Goal: Transaction & Acquisition: Obtain resource

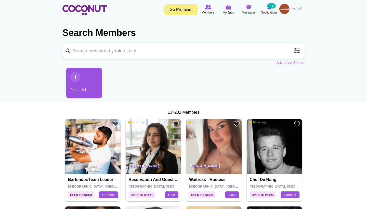
click at [130, 51] on input "Keyword" at bounding box center [183, 51] width 242 height 16
click at [297, 50] on span at bounding box center [297, 51] width 10 height 10
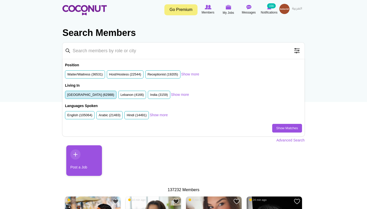
click at [104, 94] on label "United Arab Emirates (62988)" at bounding box center [90, 95] width 47 height 5
click at [67, 96] on input "United Arab Emirates (62988)" at bounding box center [67, 96] width 0 height 0
click at [196, 73] on link "Show more" at bounding box center [190, 74] width 18 height 5
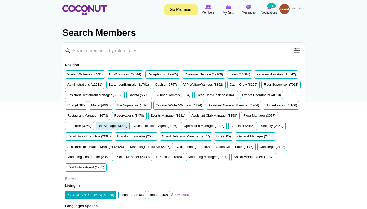
click at [98, 128] on label "Bar Manager (3020)" at bounding box center [113, 126] width 30 height 5
click at [98, 127] on input "Bar Manager (3020)" at bounding box center [98, 127] width 0 height 0
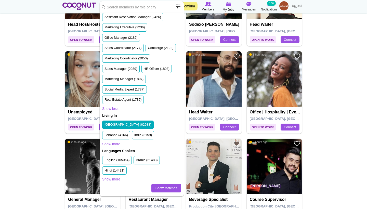
scroll to position [294, 0]
click at [161, 188] on link "Show Matches" at bounding box center [166, 188] width 30 height 9
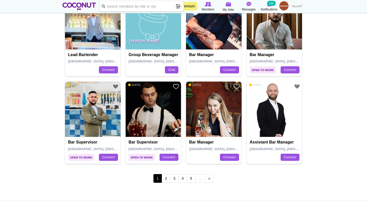
scroll to position [839, 0]
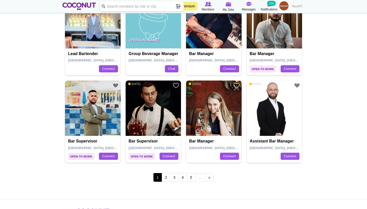
click at [198, 109] on img at bounding box center [214, 109] width 56 height 56
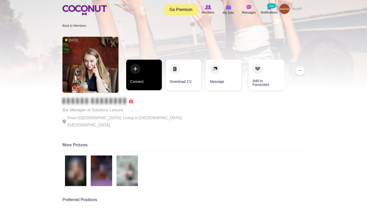
click at [142, 81] on link "Connect" at bounding box center [144, 75] width 36 height 31
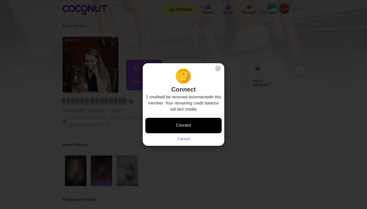
click at [169, 132] on button "Connect" at bounding box center [183, 126] width 76 height 16
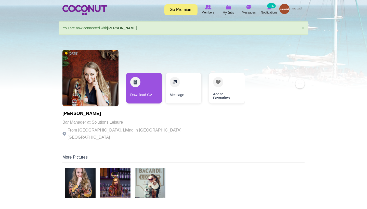
click at [88, 176] on img at bounding box center [80, 183] width 31 height 31
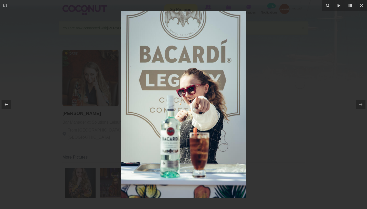
click at [272, 154] on div at bounding box center [183, 104] width 367 height 209
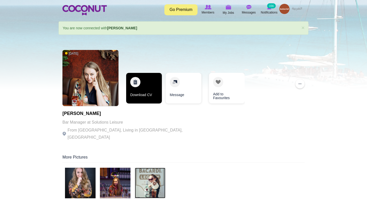
click at [152, 88] on link "Download CV" at bounding box center [144, 88] width 36 height 31
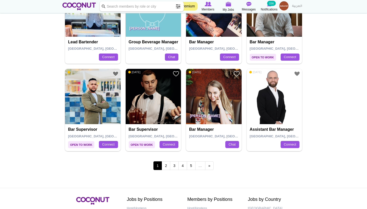
scroll to position [875, 0]
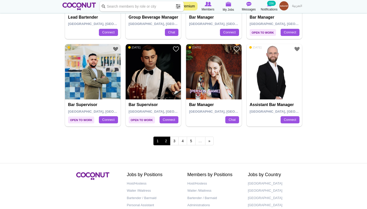
click at [165, 137] on link "2" at bounding box center [166, 141] width 9 height 9
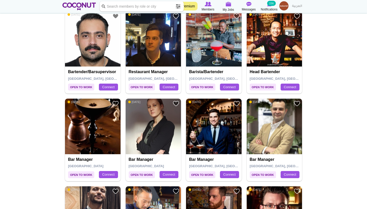
scroll to position [123, 0]
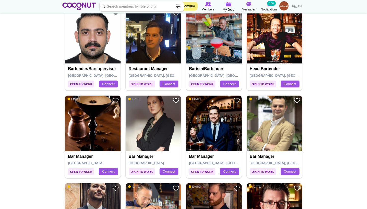
click at [161, 116] on img at bounding box center [154, 124] width 56 height 56
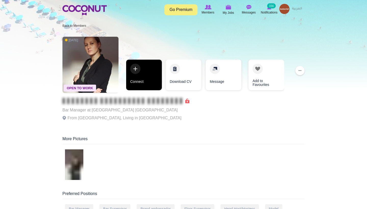
click at [148, 76] on link "Connect" at bounding box center [144, 75] width 36 height 31
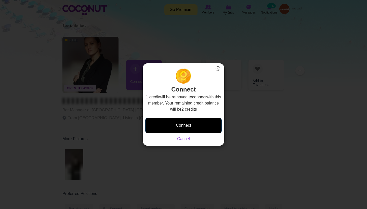
click at [176, 123] on button "Connect" at bounding box center [183, 126] width 76 height 16
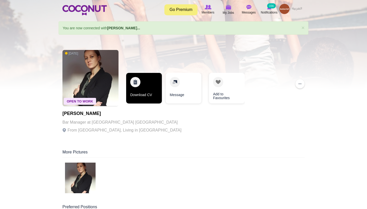
click at [145, 84] on link "Download CV" at bounding box center [144, 88] width 36 height 31
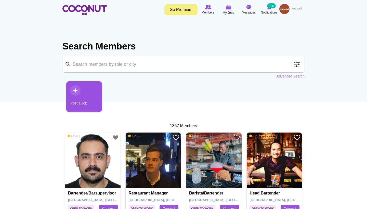
click at [134, 65] on input "Keyword" at bounding box center [183, 64] width 242 height 16
type input "bartender"
click button "Search" at bounding box center [0, 0] width 0 height 0
click at [296, 63] on span at bounding box center [297, 64] width 10 height 10
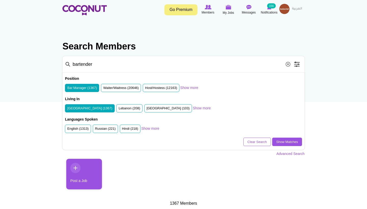
click at [94, 87] on label "Bar Manager (1367)" at bounding box center [82, 88] width 30 height 5
click at [67, 89] on input "Bar Manager (1367)" at bounding box center [67, 89] width 0 height 0
click at [189, 86] on link "Show more" at bounding box center [189, 87] width 18 height 5
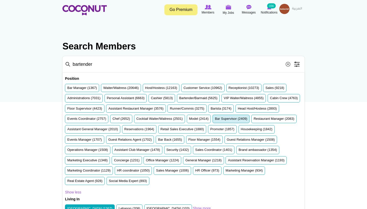
click at [215, 121] on label "Bar Supervisor (2409)" at bounding box center [231, 118] width 32 height 5
click at [215, 120] on input "Bar Supervisor (2409)" at bounding box center [215, 120] width 0 height 0
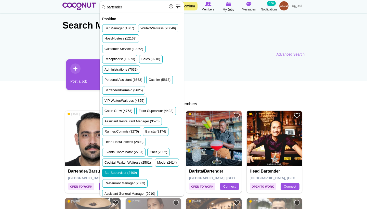
scroll to position [22, 0]
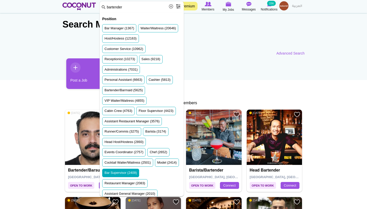
click at [247, 56] on section "Search Members Keyword bartender Search Position Bar Manager (1367) Waiter/Wait…" at bounding box center [183, 34] width 242 height 43
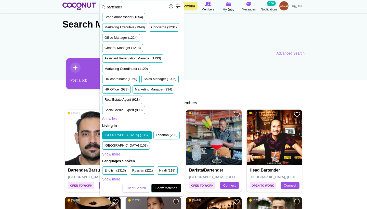
scroll to position [304, 0]
click at [167, 189] on link "Show Matches" at bounding box center [166, 188] width 30 height 9
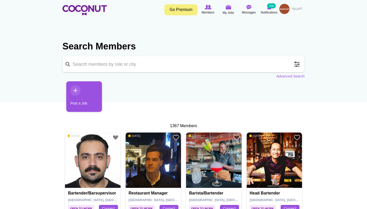
click at [141, 67] on input "Keyword" at bounding box center [183, 64] width 242 height 16
click at [297, 65] on span at bounding box center [297, 64] width 10 height 10
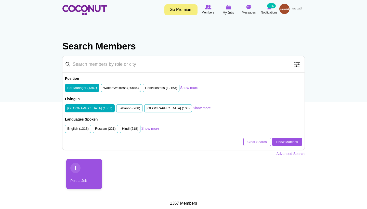
click at [93, 90] on li "Bar Manager (1367)" at bounding box center [82, 88] width 34 height 8
click at [190, 88] on link "Show more" at bounding box center [189, 87] width 18 height 5
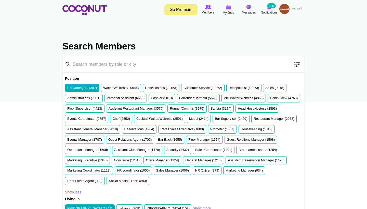
click at [91, 86] on label "Bar Manager (1367)" at bounding box center [82, 88] width 30 height 5
click at [67, 89] on input "Bar Manager (1367)" at bounding box center [67, 89] width 0 height 0
click at [215, 121] on label "Bar Supervisor (2409)" at bounding box center [231, 118] width 32 height 5
click at [215, 120] on input "Bar Supervisor (2409)" at bounding box center [215, 120] width 0 height 0
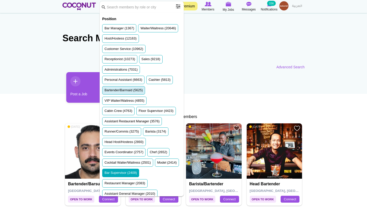
click at [139, 95] on li "Bartender/Barmaid (5625)" at bounding box center [123, 90] width 43 height 8
click at [139, 93] on label "Bartender/Barmaid (5625)" at bounding box center [123, 90] width 38 height 5
click at [104, 91] on input "Bartender/Barmaid (5625)" at bounding box center [104, 91] width 0 height 0
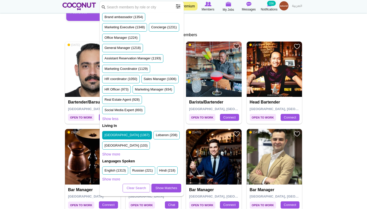
scroll to position [204, 0]
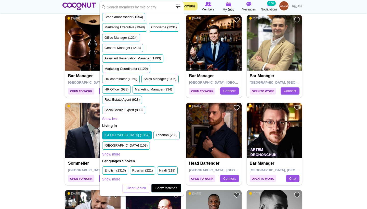
click at [168, 190] on link "Show Matches" at bounding box center [166, 188] width 30 height 9
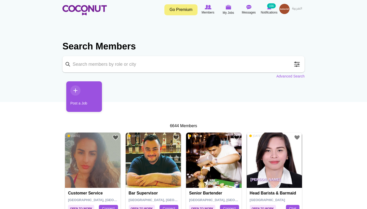
click at [295, 64] on span at bounding box center [297, 64] width 10 height 10
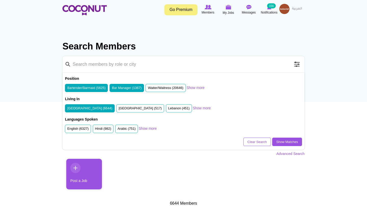
click at [135, 88] on label "Bar Manager (1367)" at bounding box center [127, 88] width 30 height 5
click at [112, 89] on input "Bar Manager (1367)" at bounding box center [112, 89] width 0 height 0
click at [288, 141] on link "Show Matches" at bounding box center [287, 142] width 30 height 9
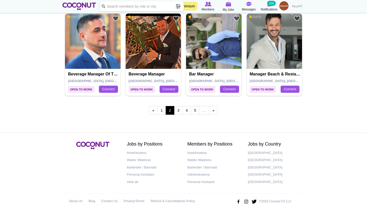
scroll to position [906, 0]
click at [162, 106] on link "1" at bounding box center [162, 110] width 9 height 9
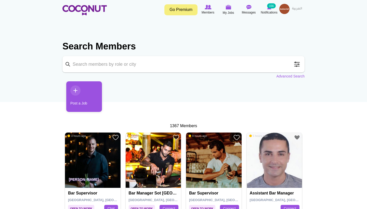
click at [299, 65] on span at bounding box center [297, 64] width 10 height 10
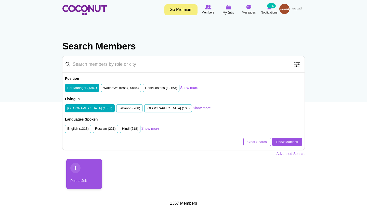
click at [190, 87] on link "Show more" at bounding box center [189, 87] width 18 height 5
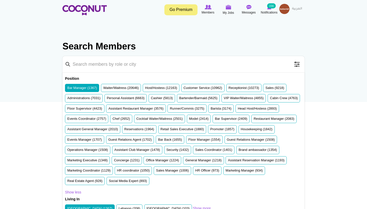
click at [77, 86] on label "Bar Manager (1367)" at bounding box center [82, 88] width 30 height 5
click at [67, 89] on input "Bar Manager (1367)" at bounding box center [67, 89] width 0 height 0
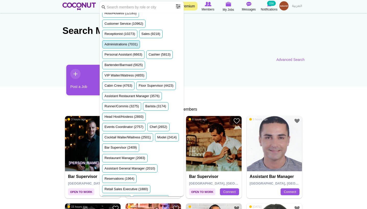
scroll to position [34, 0]
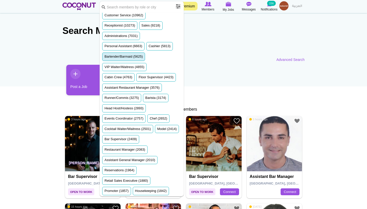
click at [122, 59] on label "Bartender/Barmaid (5625)" at bounding box center [123, 56] width 38 height 5
click at [104, 58] on input "Bartender/Barmaid (5625)" at bounding box center [104, 58] width 0 height 0
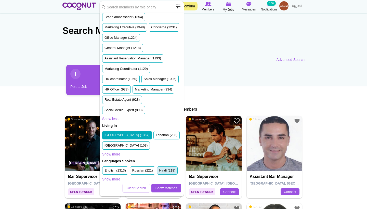
scroll to position [304, 0]
click at [161, 188] on link "Show Matches" at bounding box center [166, 188] width 30 height 9
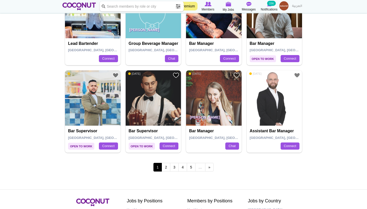
scroll to position [857, 0]
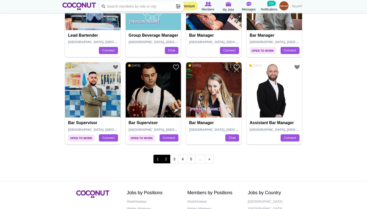
click at [166, 156] on link "2" at bounding box center [166, 159] width 9 height 9
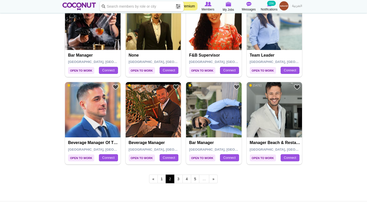
scroll to position [839, 0]
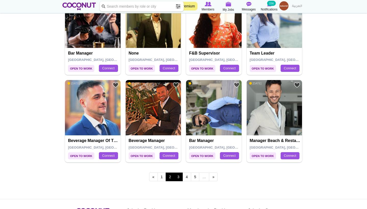
click at [178, 173] on link "3" at bounding box center [178, 177] width 9 height 9
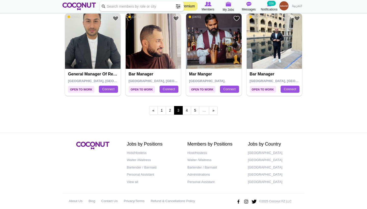
scroll to position [906, 0]
click at [186, 106] on link "4" at bounding box center [186, 110] width 9 height 9
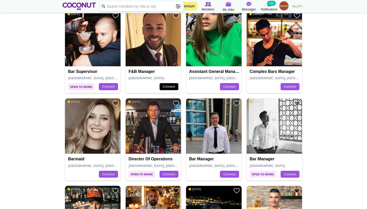
scroll to position [646, 0]
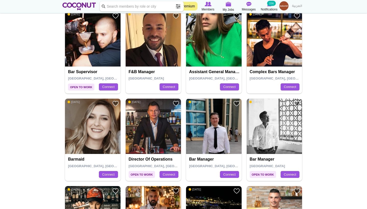
click at [98, 133] on img at bounding box center [93, 127] width 56 height 56
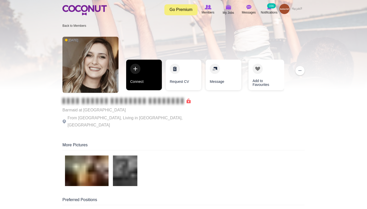
click at [153, 72] on link "Connect" at bounding box center [144, 75] width 36 height 31
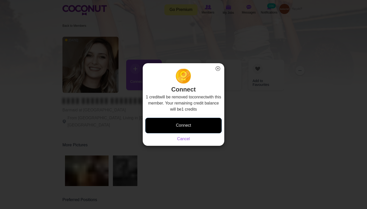
click at [176, 125] on button "Connect" at bounding box center [183, 126] width 76 height 16
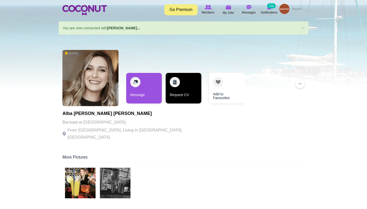
click at [177, 89] on link "Request CV" at bounding box center [184, 88] width 36 height 31
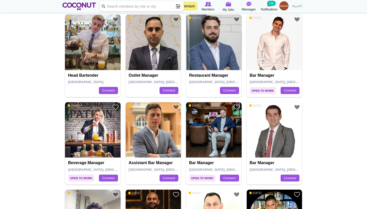
scroll to position [205, 0]
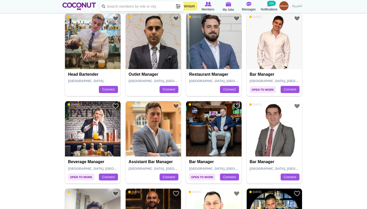
click at [97, 127] on img at bounding box center [93, 129] width 56 height 56
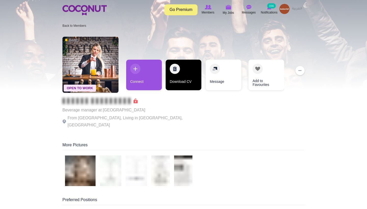
click at [185, 72] on link "Download CV" at bounding box center [184, 75] width 36 height 31
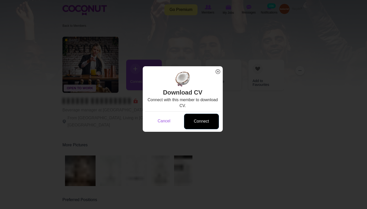
click at [202, 122] on link "Connect" at bounding box center [201, 122] width 35 height 16
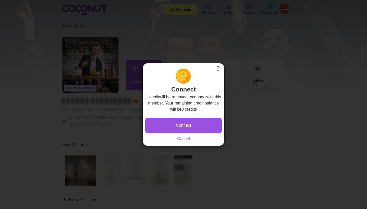
click at [202, 122] on button "Connect" at bounding box center [183, 126] width 76 height 16
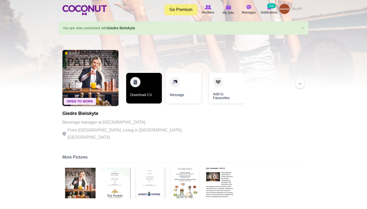
click at [148, 95] on link "Download CV" at bounding box center [144, 88] width 36 height 31
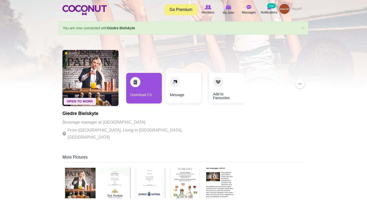
click at [221, 186] on img at bounding box center [220, 183] width 31 height 31
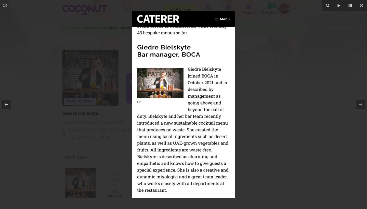
click at [272, 151] on div at bounding box center [183, 104] width 367 height 209
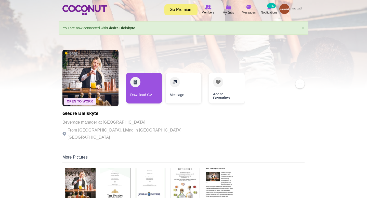
click at [80, 175] on img at bounding box center [80, 183] width 31 height 31
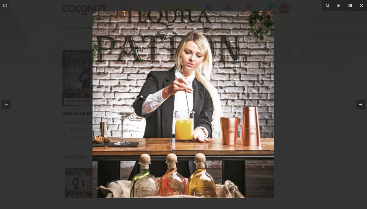
click at [311, 142] on div at bounding box center [183, 104] width 367 height 209
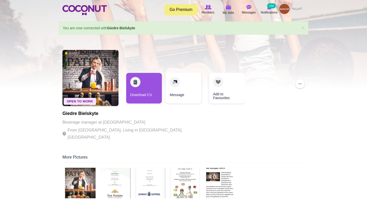
click at [188, 37] on div at bounding box center [183, 44] width 367 height 89
